Goal: Information Seeking & Learning: Learn about a topic

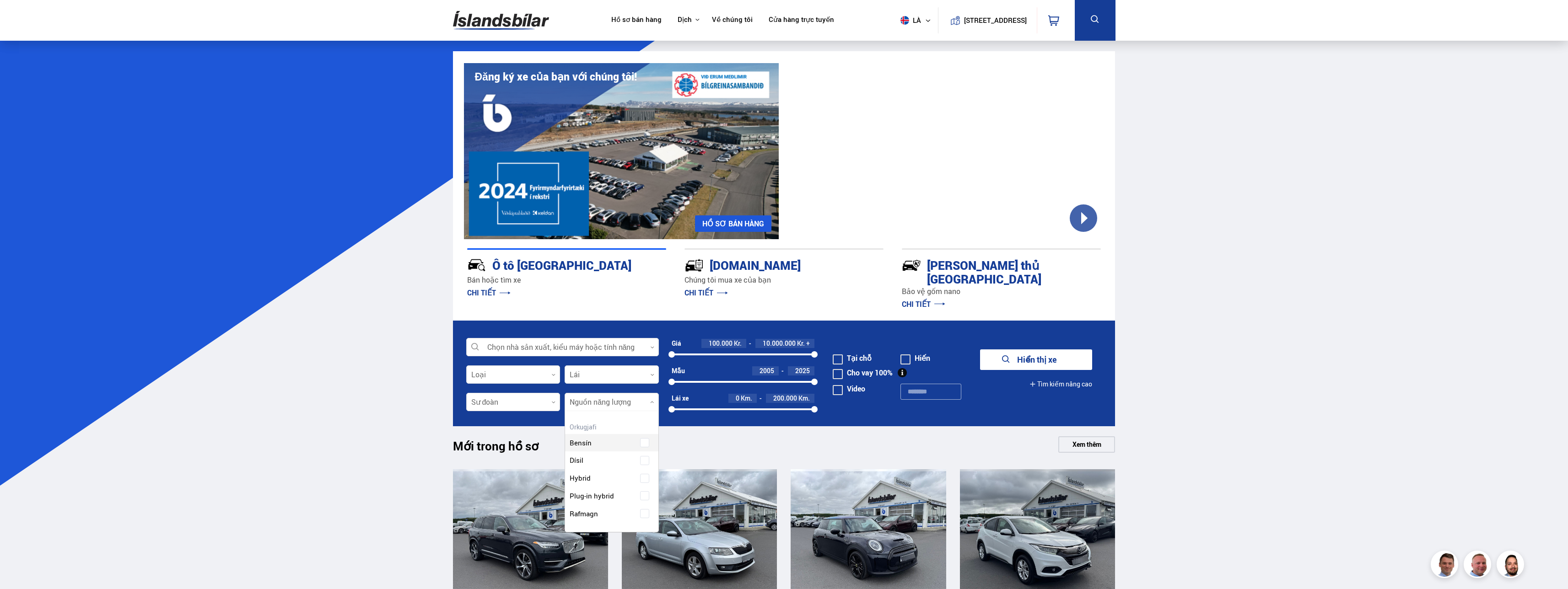
click at [613, 393] on div at bounding box center [612, 403] width 94 height 18
click at [643, 499] on div "Xăng Diesel Hybrid Plug-in hybrid Điện" at bounding box center [612, 471] width 94 height 103
click at [1081, 440] on font "Xem thêm" at bounding box center [1086, 444] width 29 height 8
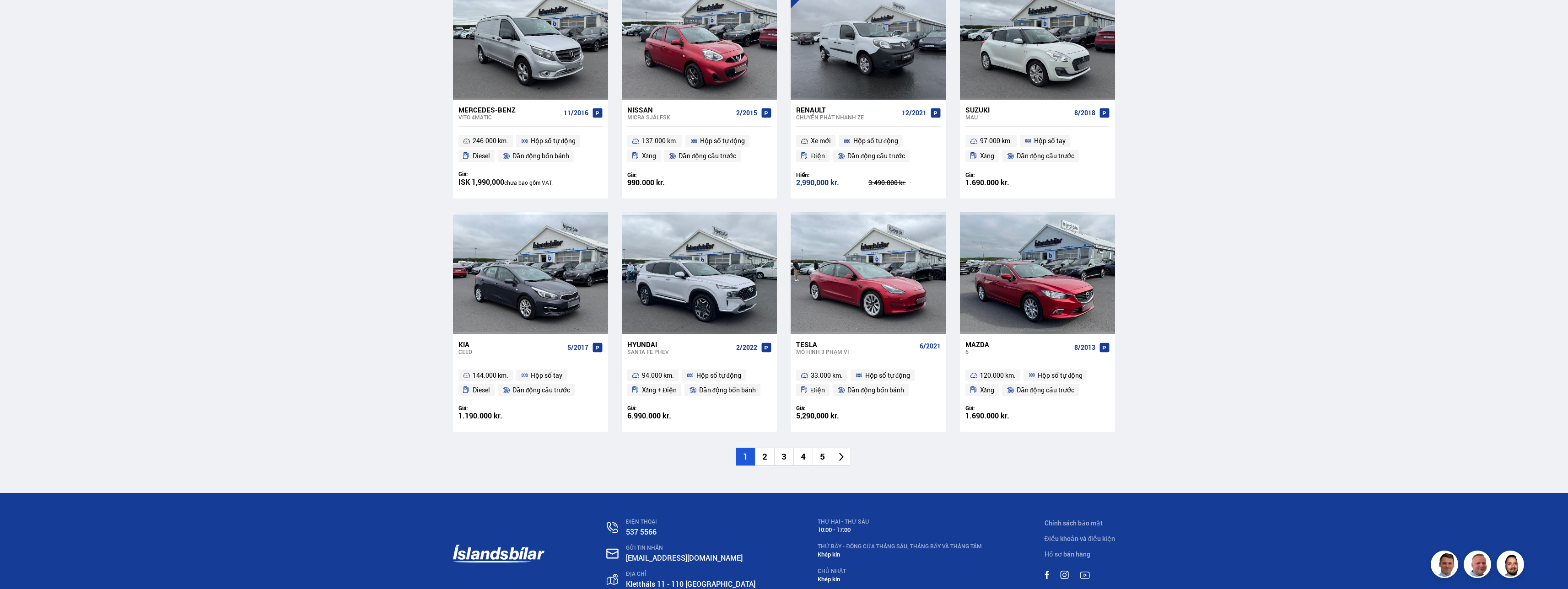
scroll to position [1189, 0]
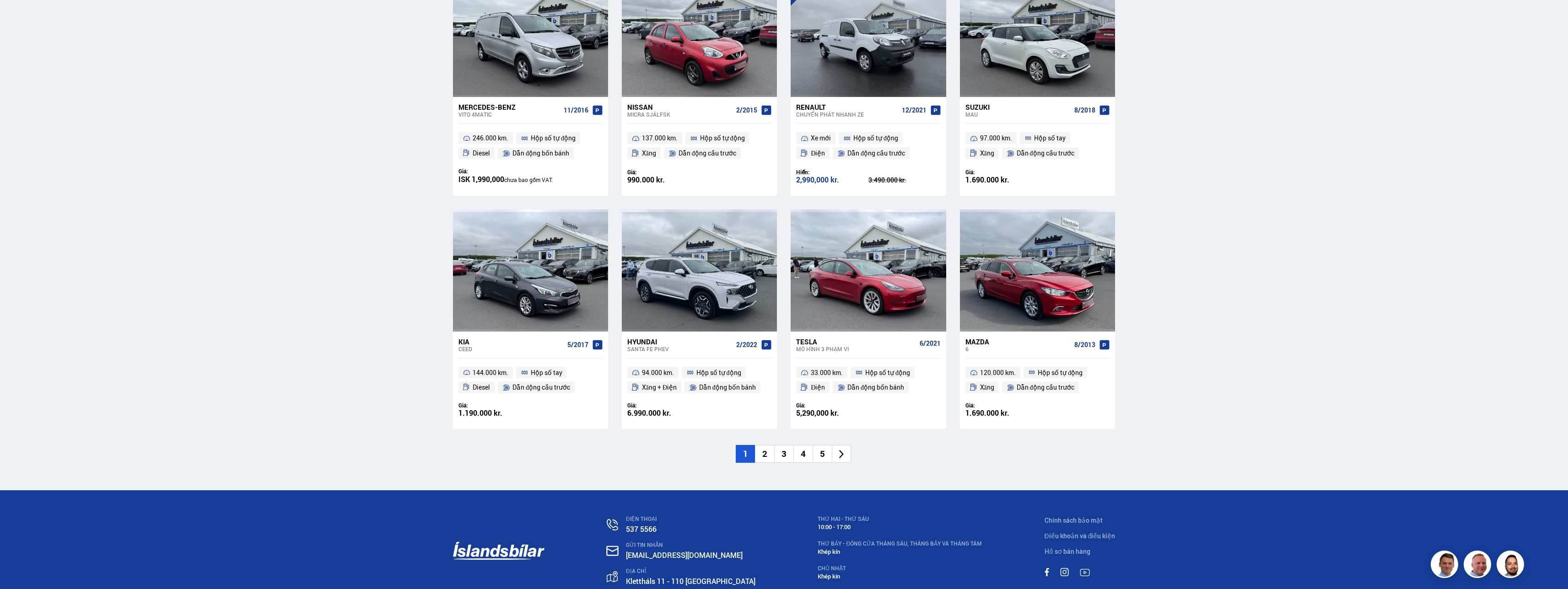
click at [768, 455] on li "2" at bounding box center [764, 453] width 19 height 18
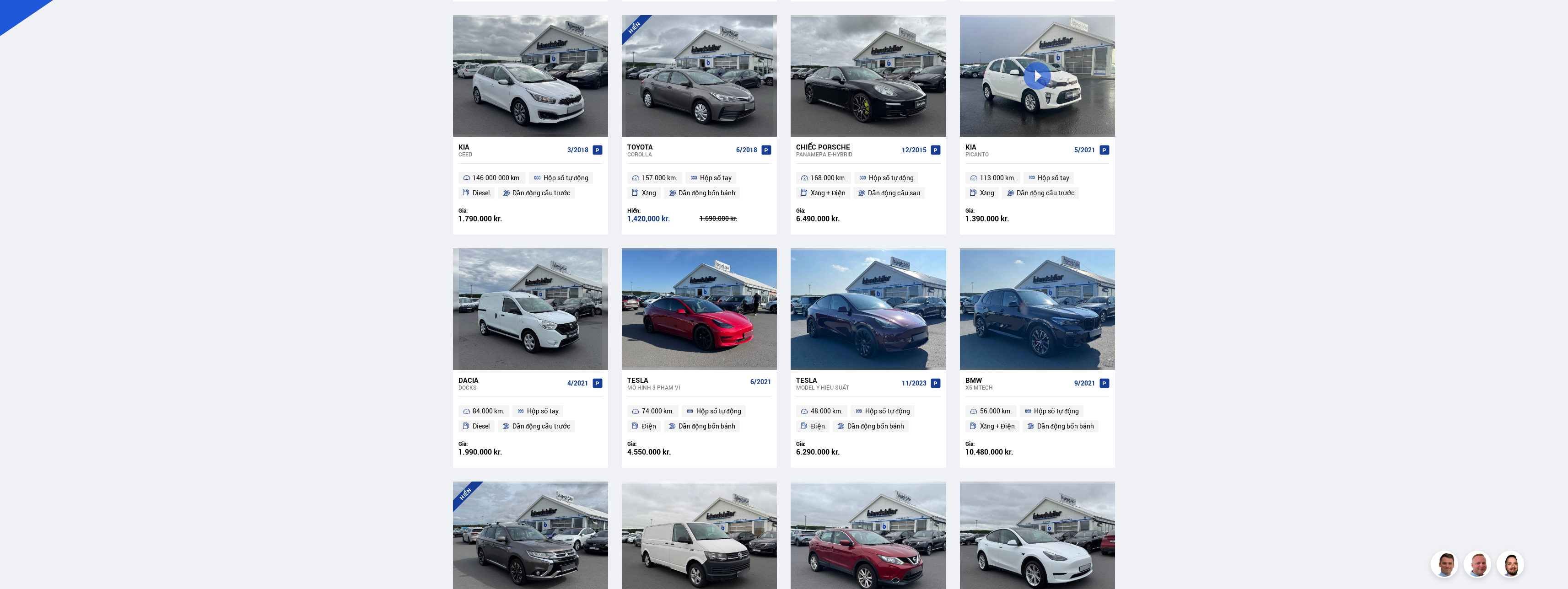
scroll to position [275, 0]
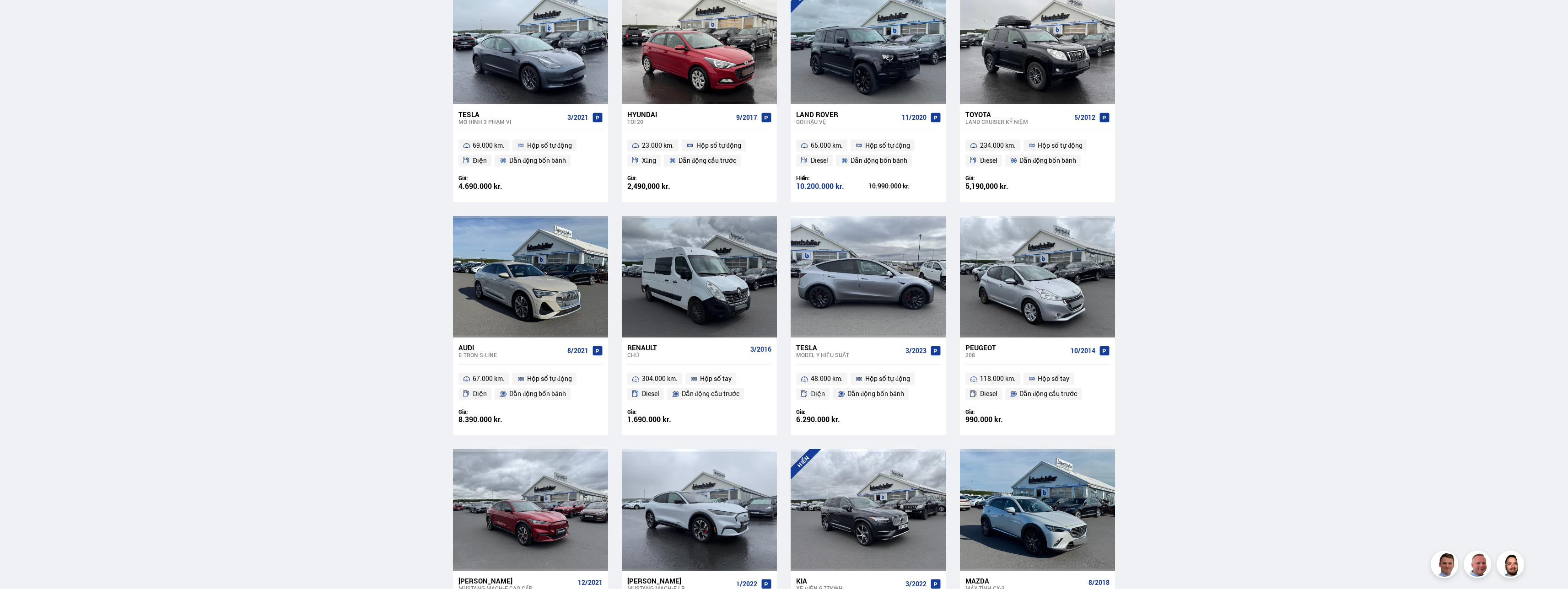
scroll to position [732, 0]
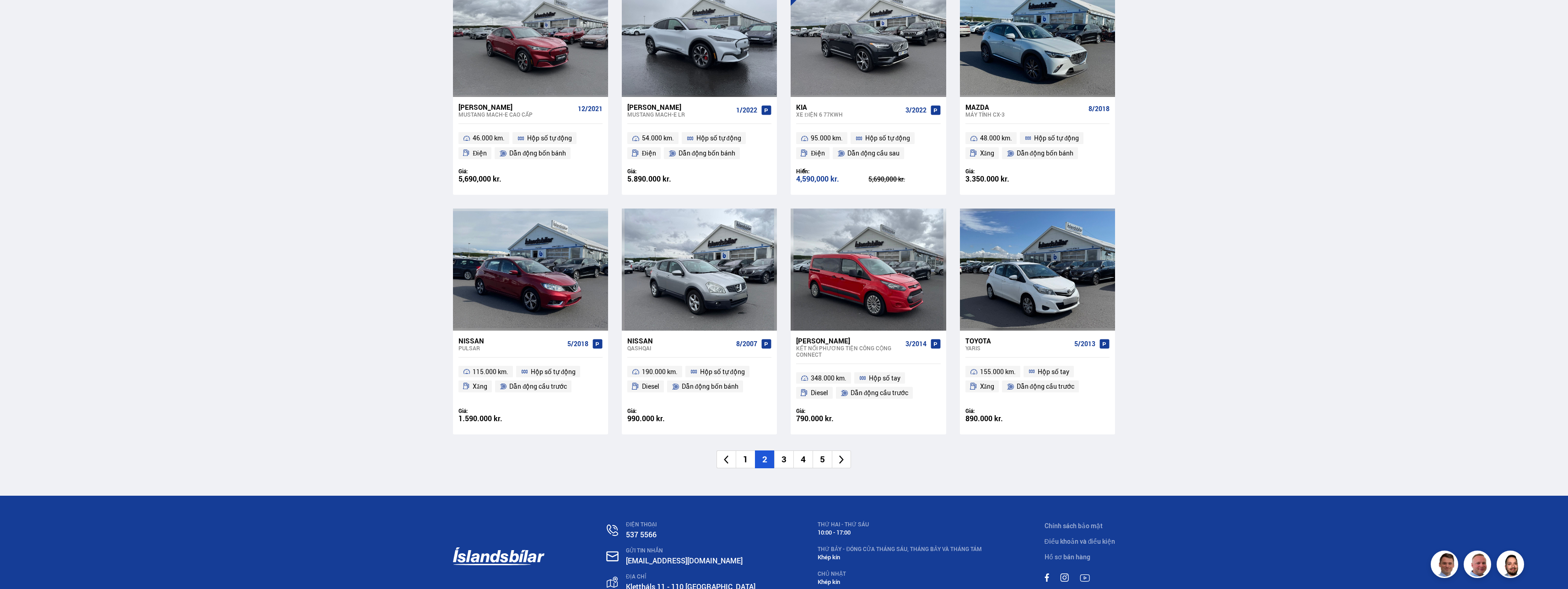
click at [789, 460] on li "3" at bounding box center [784, 459] width 19 height 18
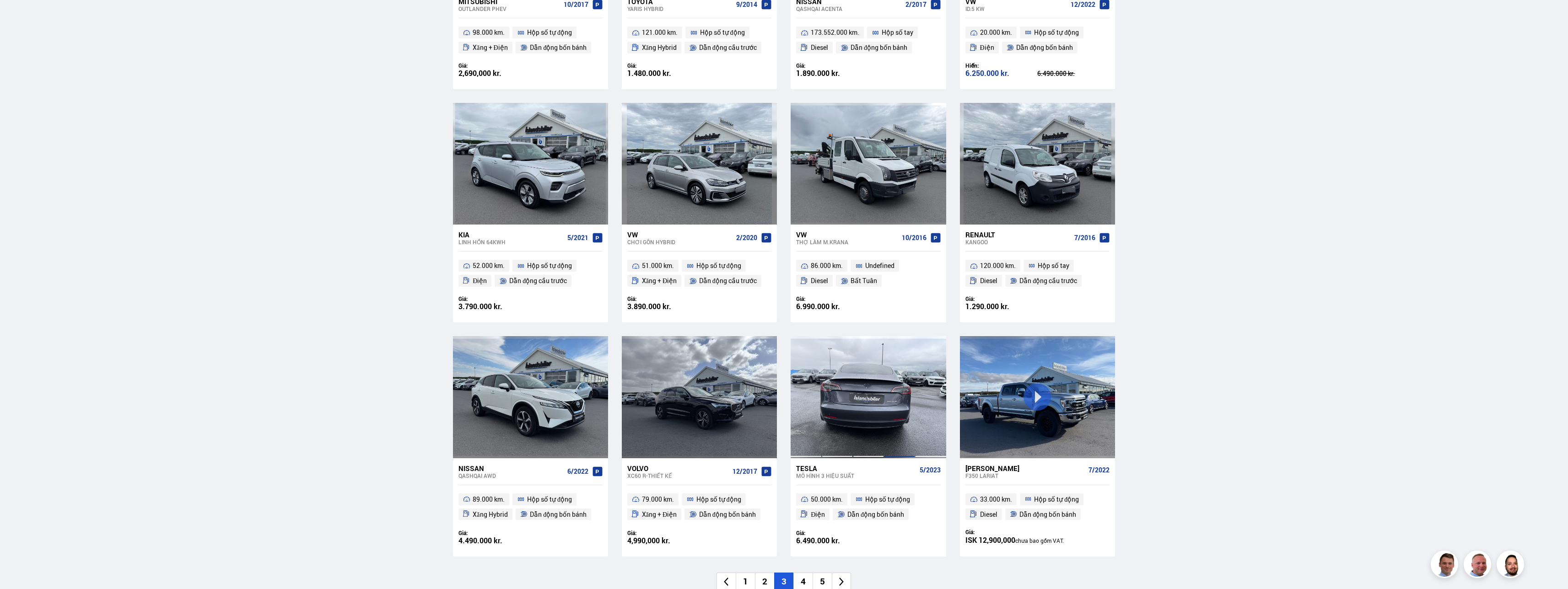
scroll to position [1098, 0]
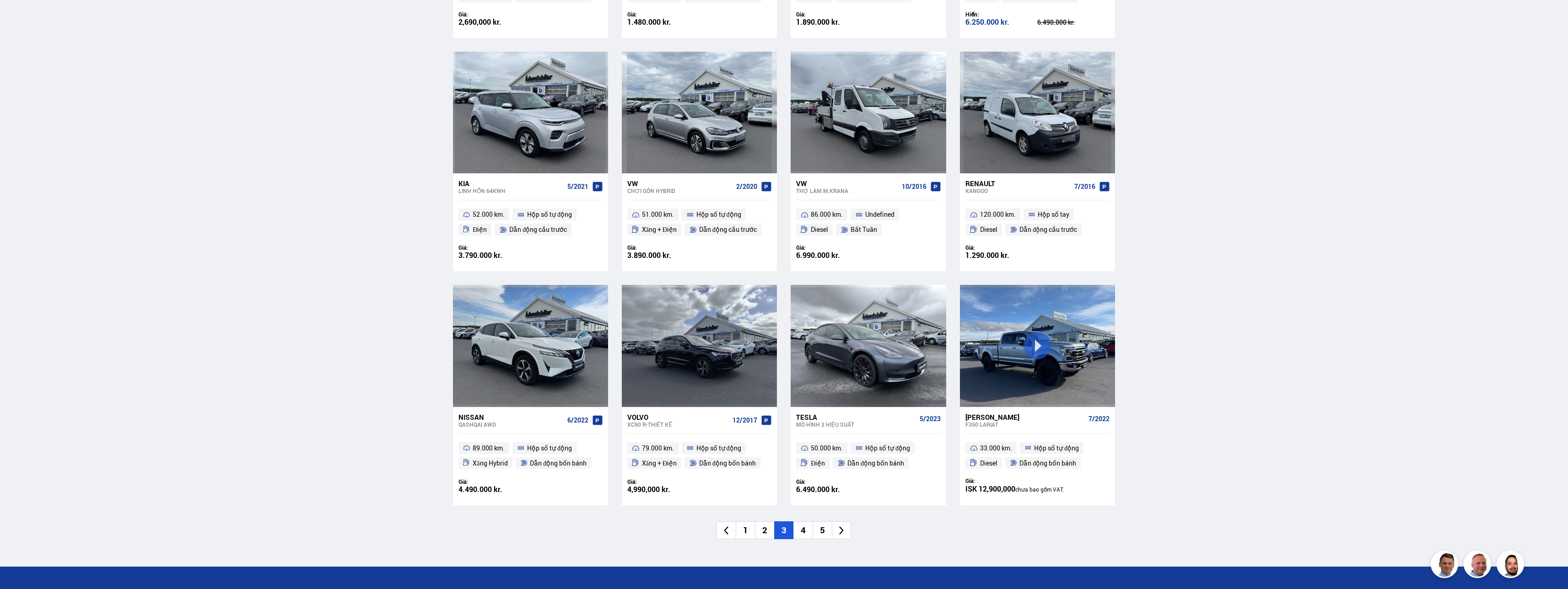
click at [804, 529] on li "4" at bounding box center [803, 530] width 19 height 18
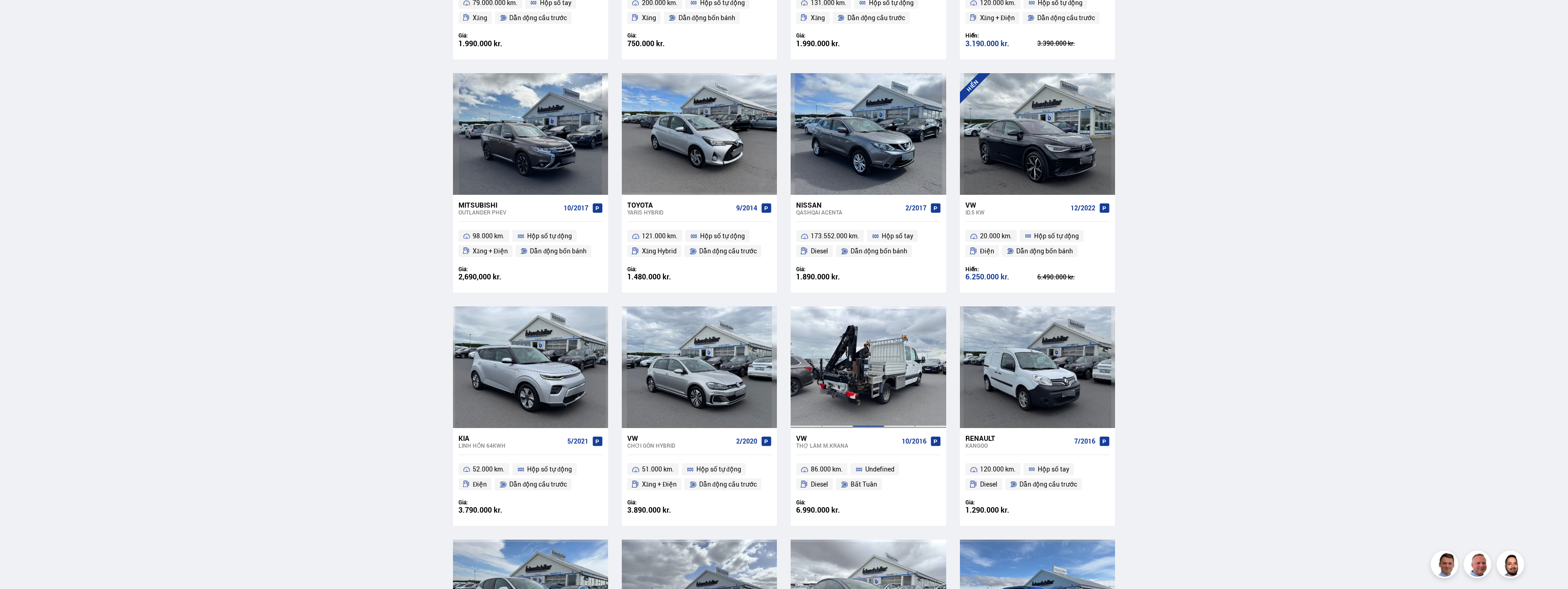
scroll to position [291, 0]
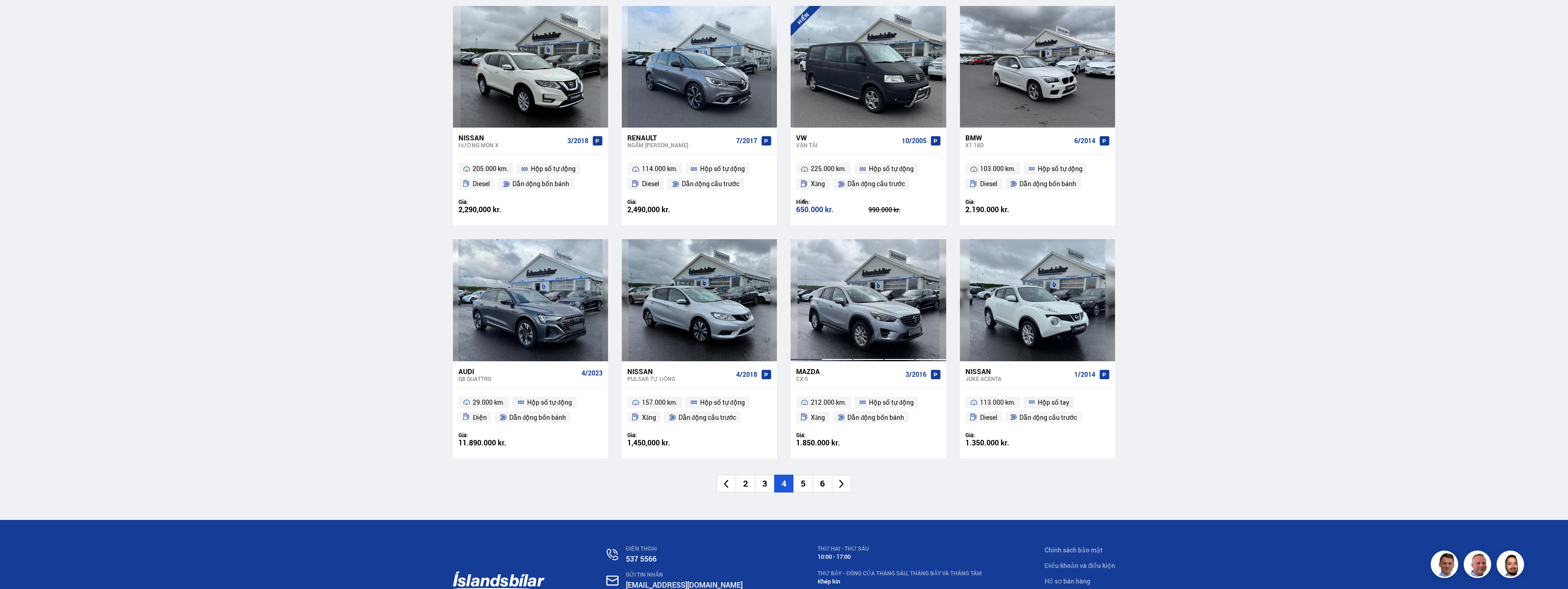
scroll to position [1189, 0]
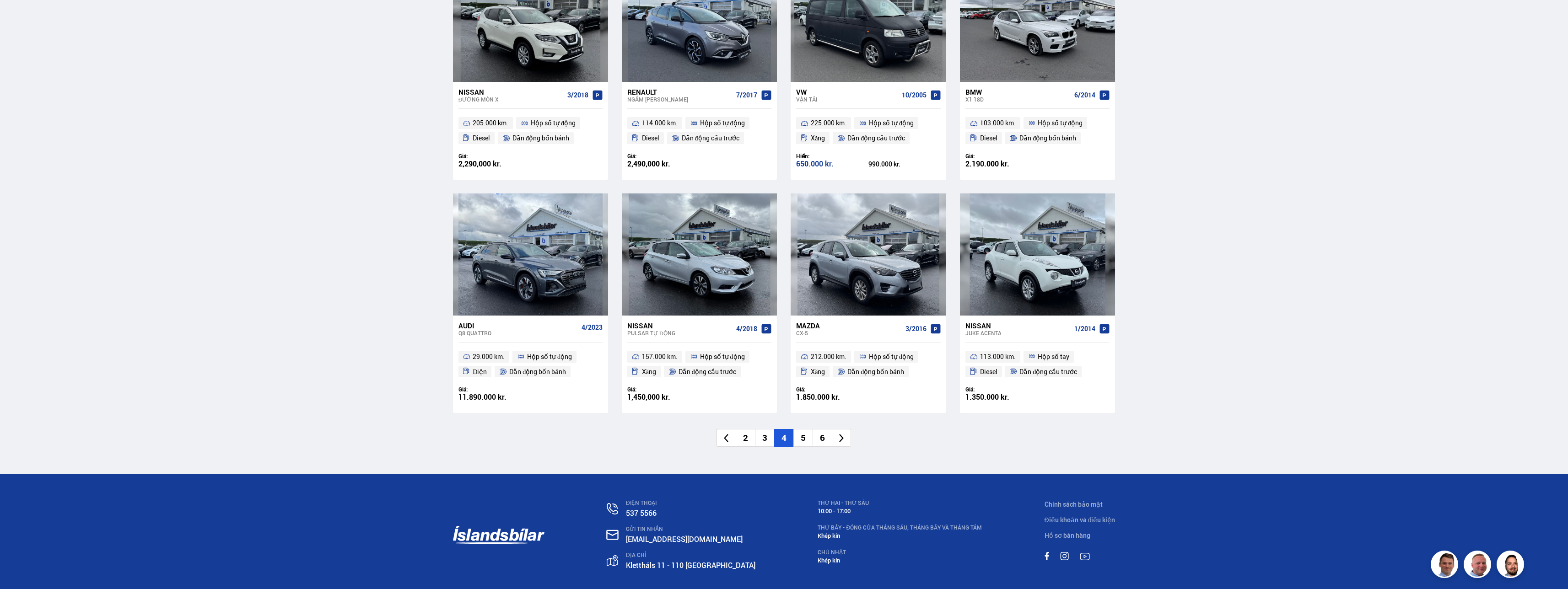
click at [803, 440] on li "5" at bounding box center [803, 438] width 19 height 18
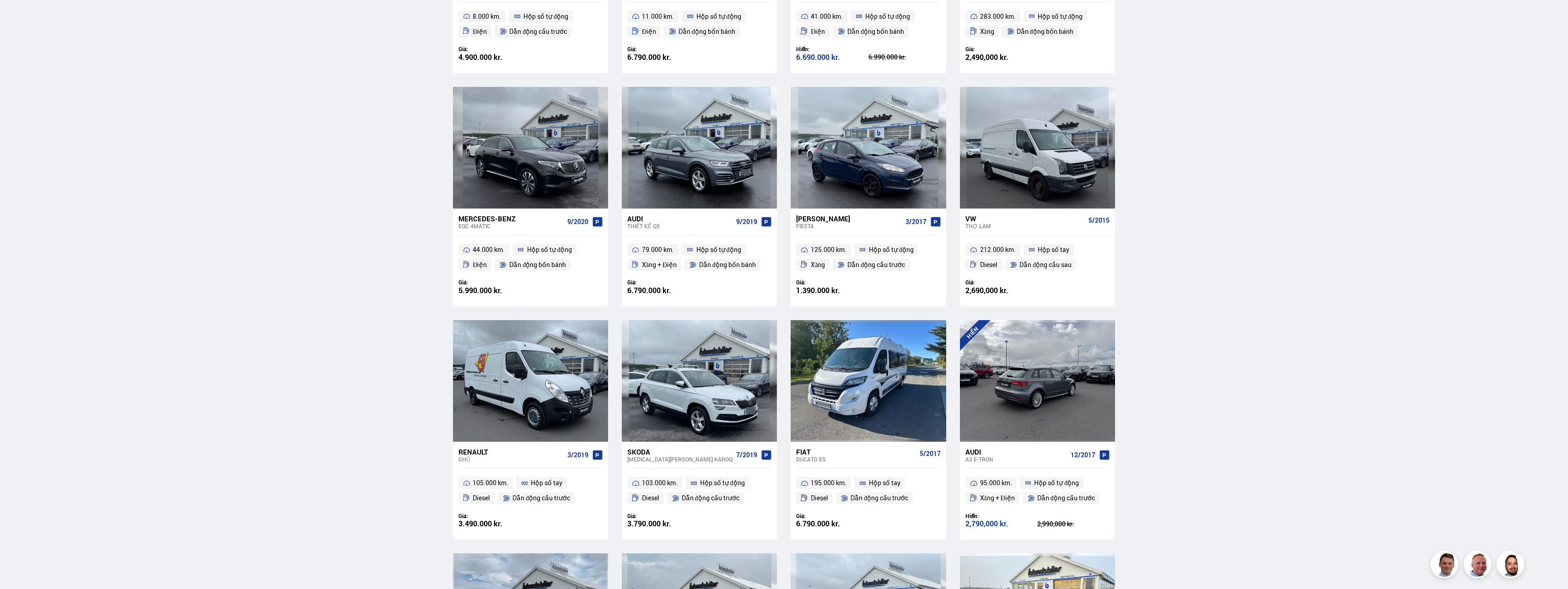
scroll to position [686, 0]
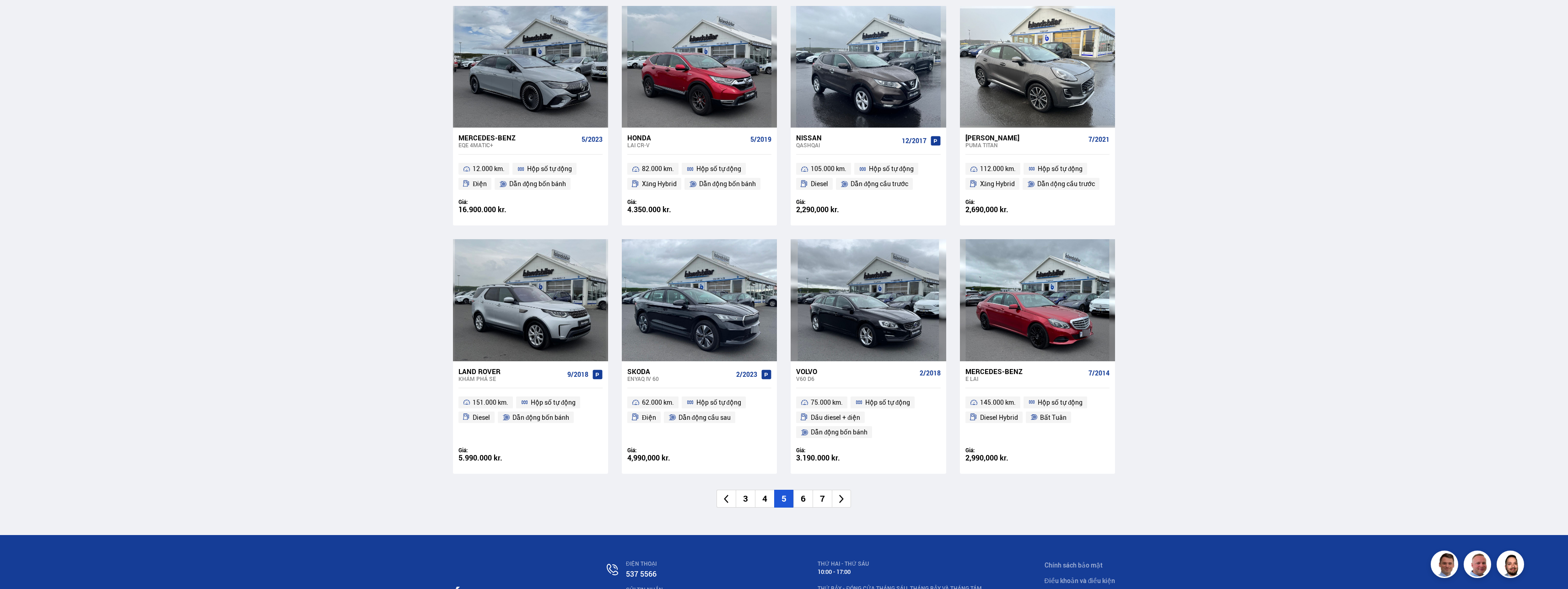
click at [824, 497] on li "7" at bounding box center [822, 498] width 19 height 18
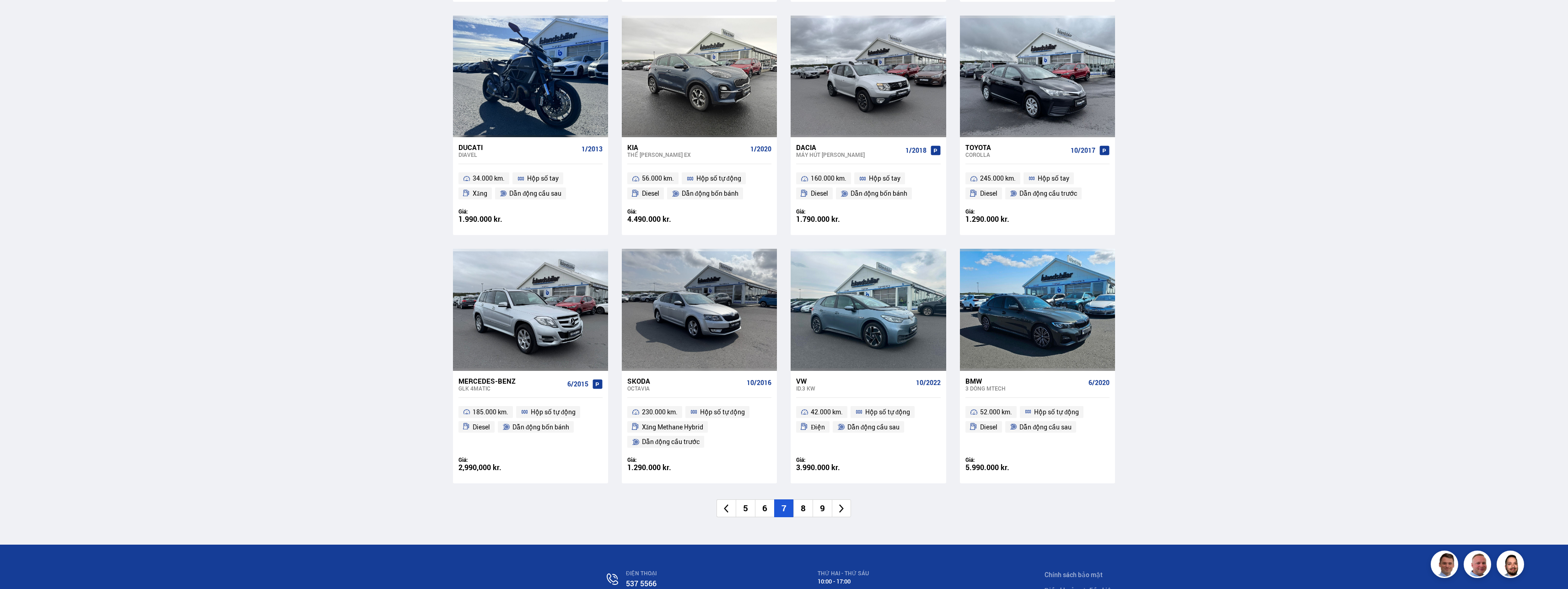
scroll to position [1144, 0]
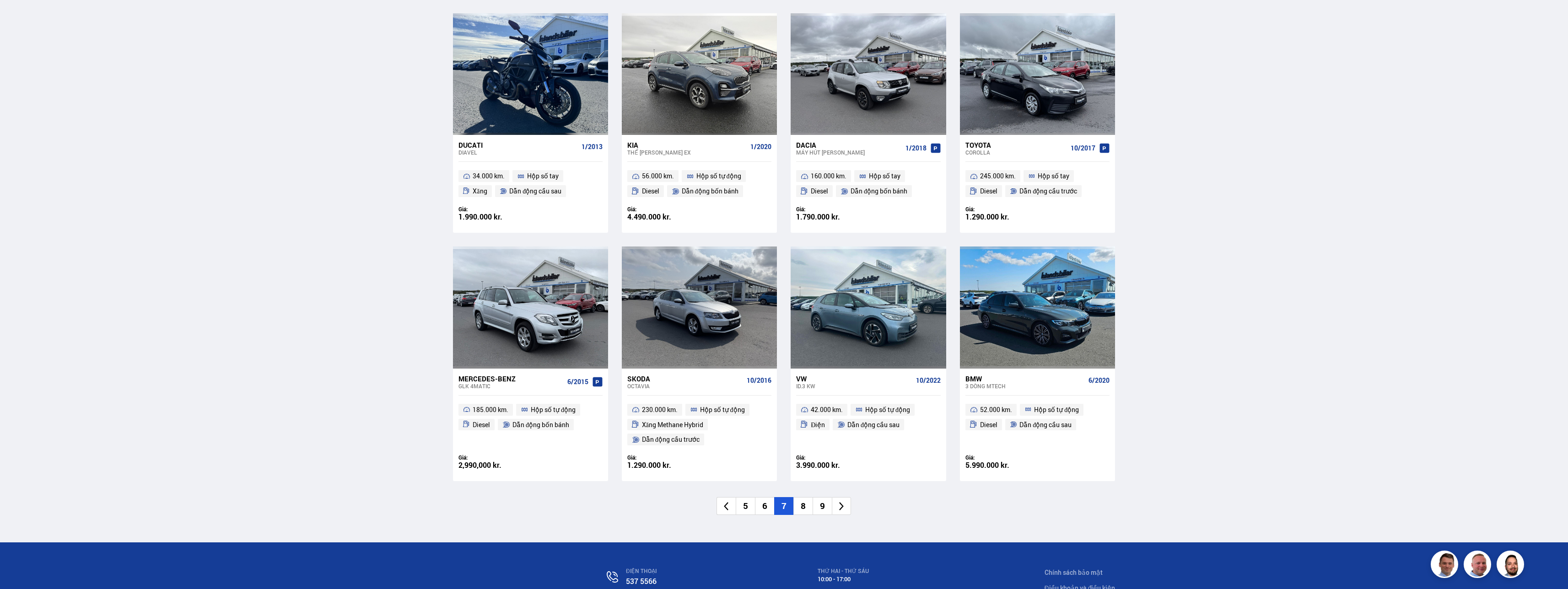
click at [829, 502] on li "9" at bounding box center [822, 505] width 19 height 18
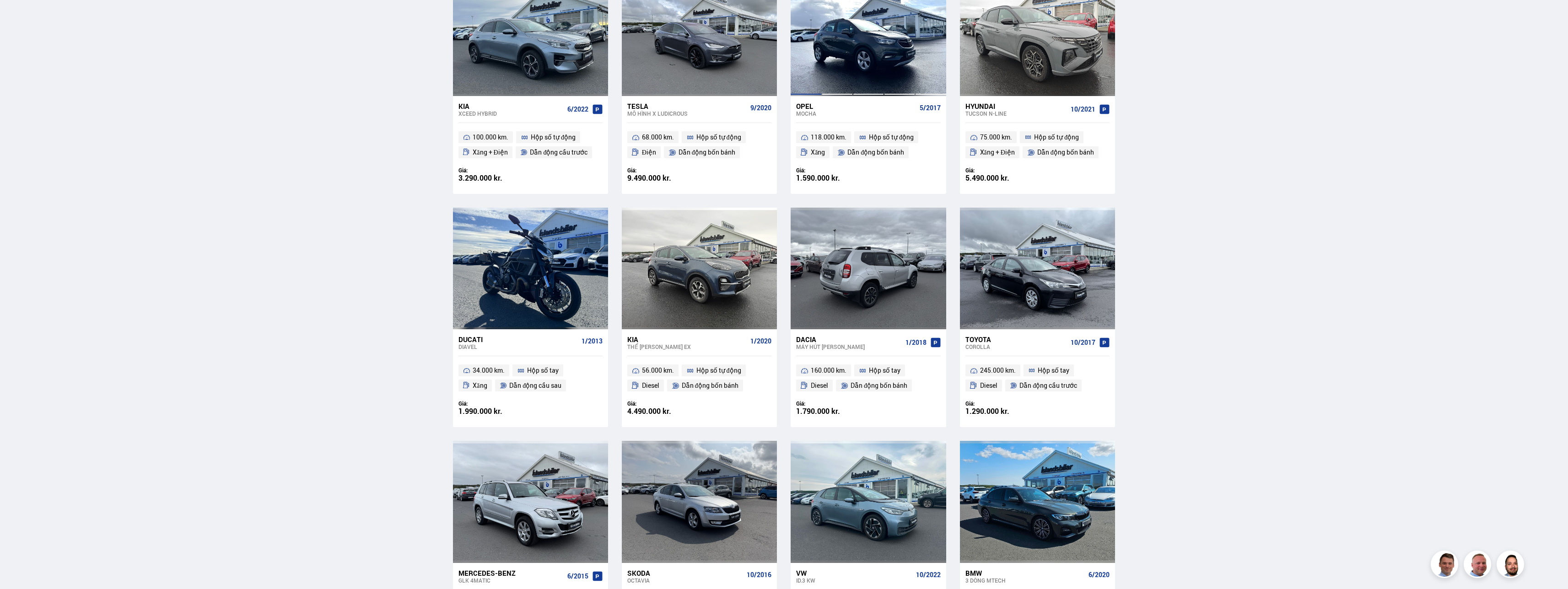
scroll to position [664, 0]
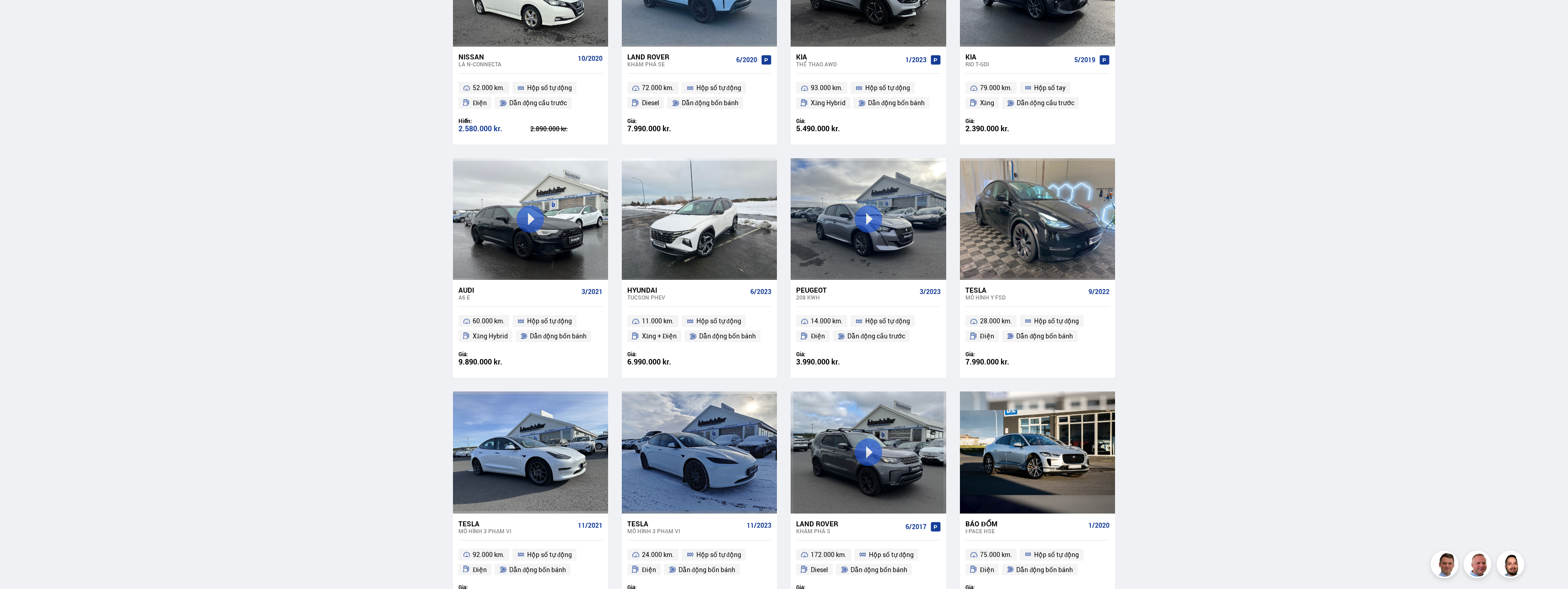
scroll to position [1189, 0]
